Goal: Communication & Community: Answer question/provide support

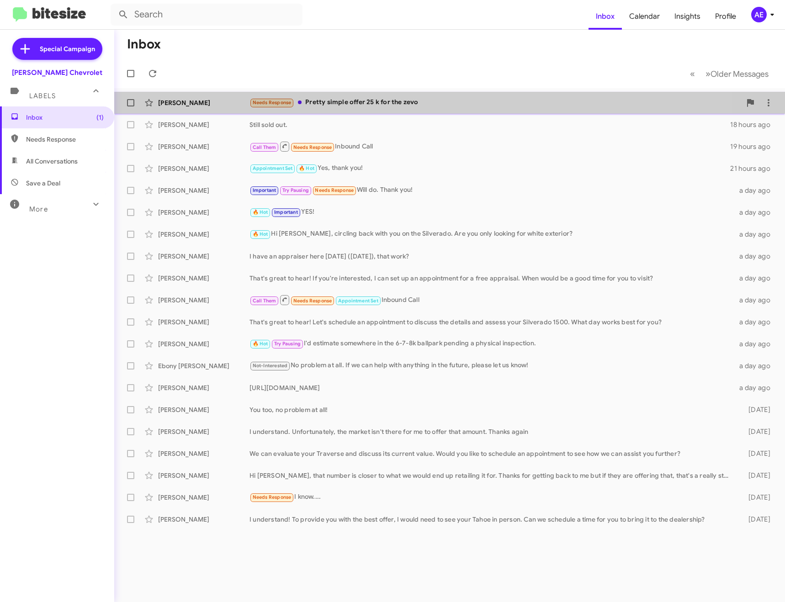
click at [352, 100] on div "Needs Response Pretty simple offer 25 k for the zevo" at bounding box center [494, 102] width 491 height 11
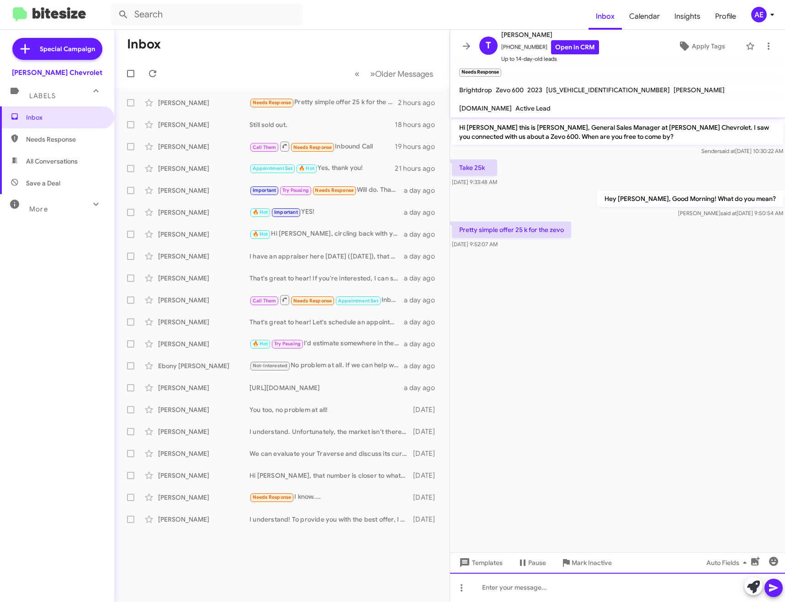
click at [591, 590] on div at bounding box center [617, 587] width 335 height 29
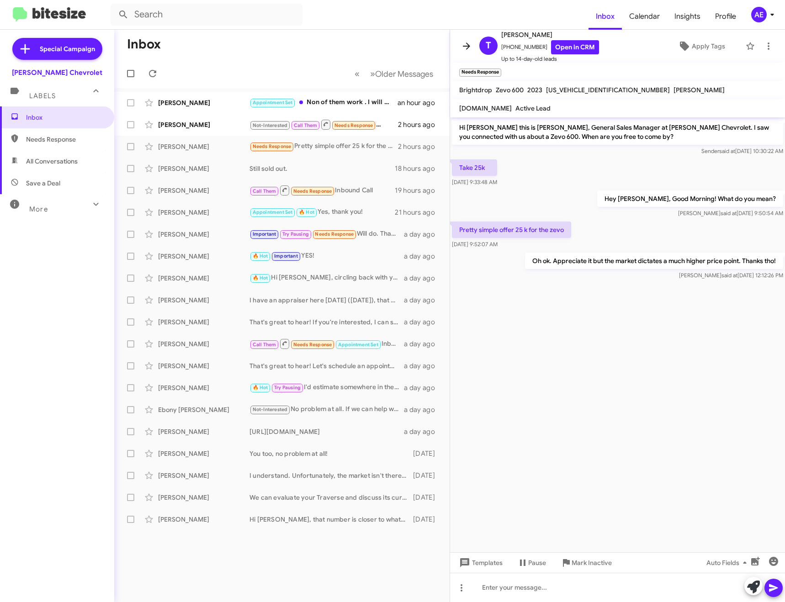
click at [464, 46] on icon at bounding box center [466, 45] width 7 height 7
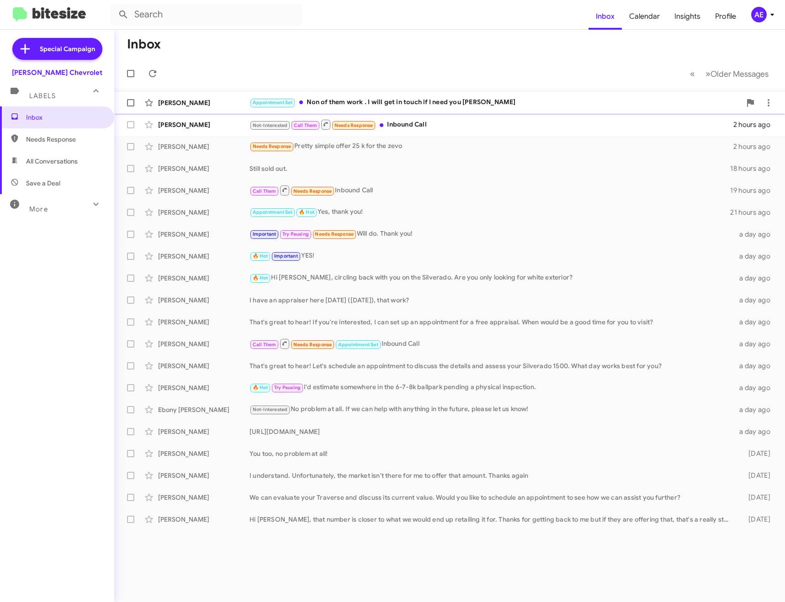
click at [396, 98] on div "Appointment Set Non of them work . I will get in touch if I need you [PERSON_NA…" at bounding box center [494, 102] width 491 height 11
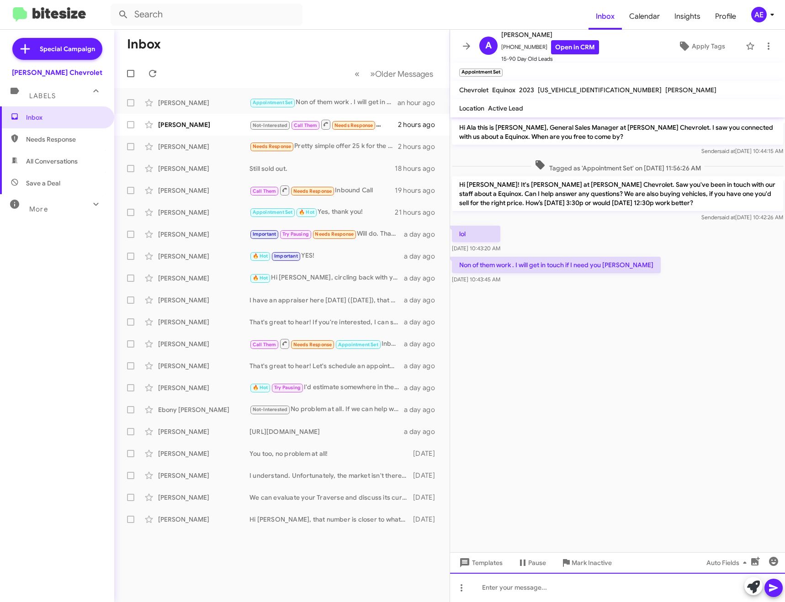
click at [554, 586] on div at bounding box center [617, 587] width 335 height 29
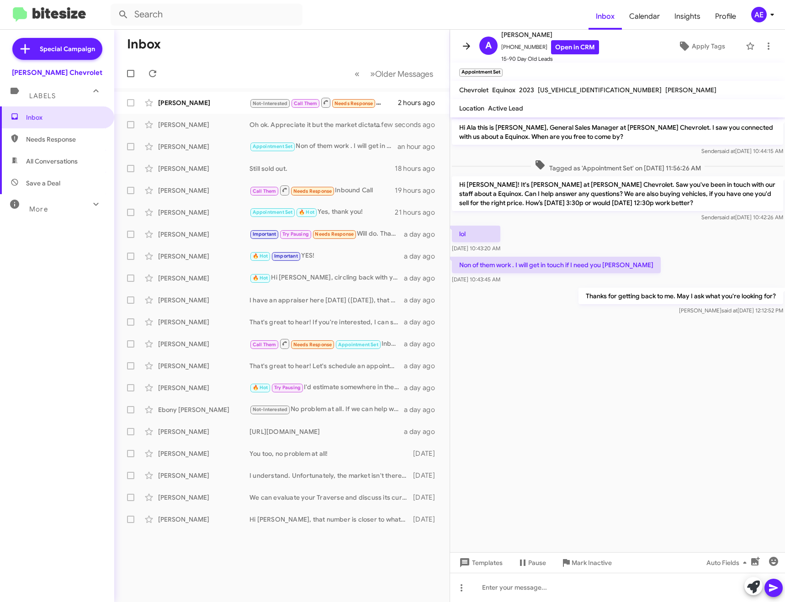
click at [465, 52] on button at bounding box center [466, 46] width 18 height 18
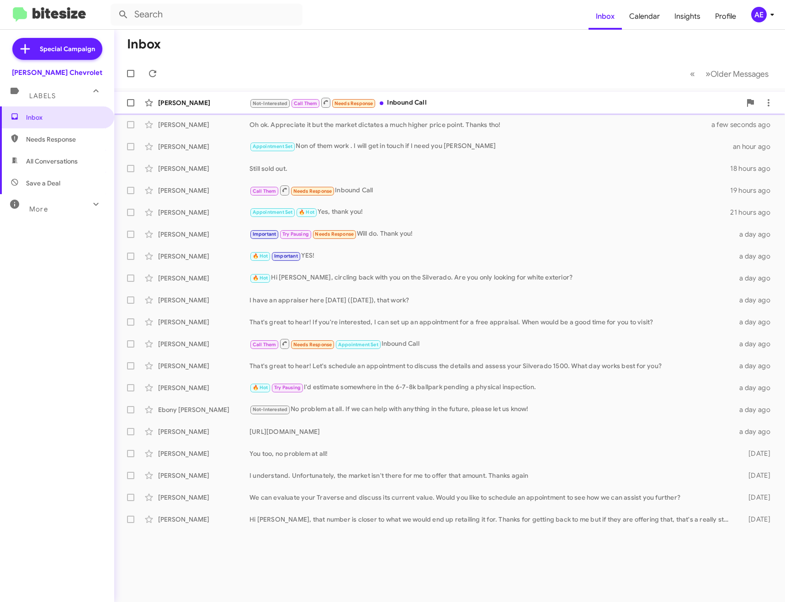
click at [432, 99] on div "Not-Interested Call Them Needs Response Inbound Call" at bounding box center [494, 102] width 491 height 11
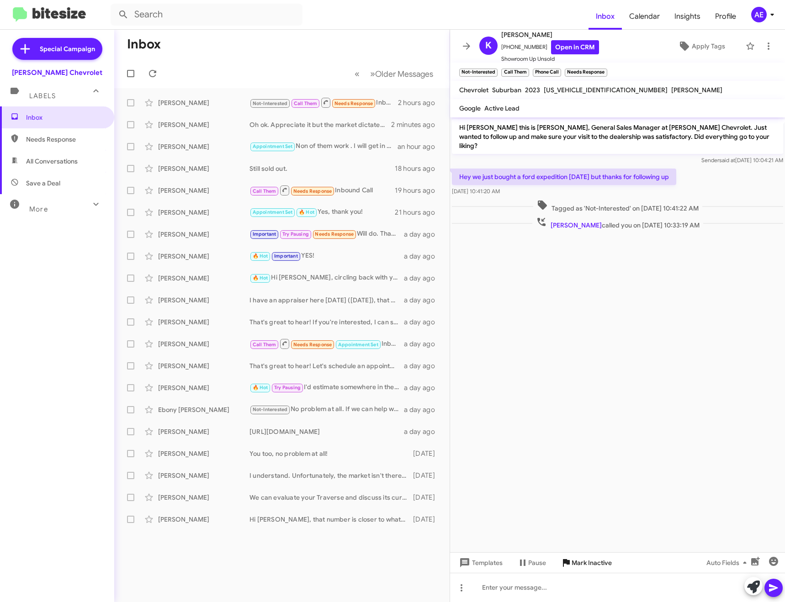
click at [596, 558] on span "Mark Inactive" at bounding box center [591, 562] width 40 height 16
